Goal: Find specific page/section: Find specific page/section

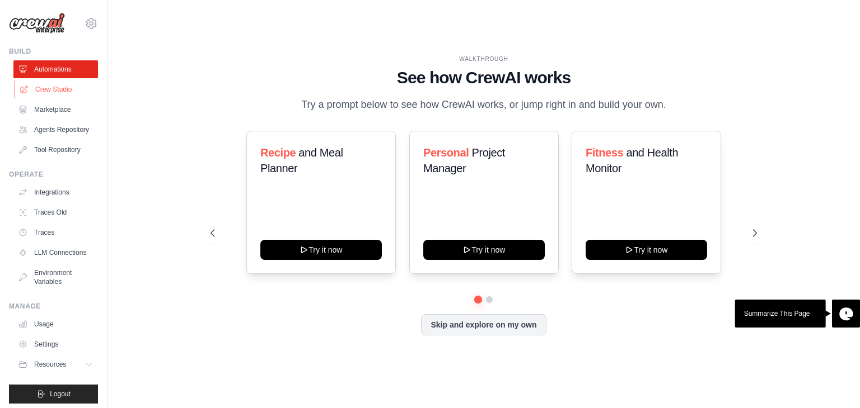
click at [65, 91] on link "Crew Studio" at bounding box center [57, 90] width 84 height 18
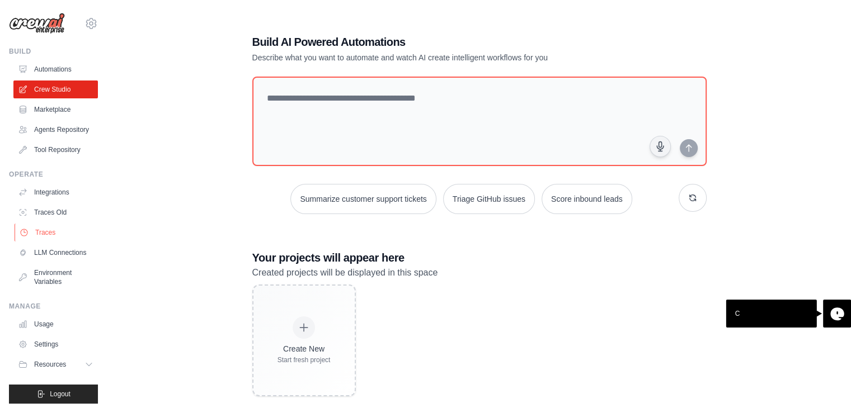
scroll to position [22, 0]
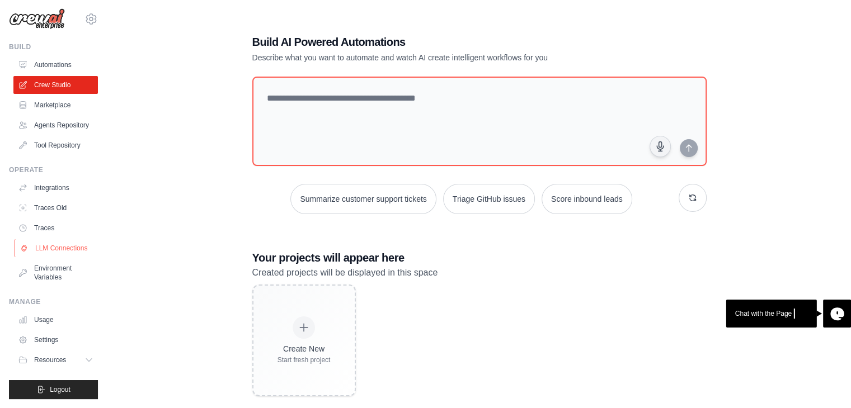
click at [50, 242] on link "LLM Connections" at bounding box center [57, 249] width 84 height 18
